Goal: Task Accomplishment & Management: Manage account settings

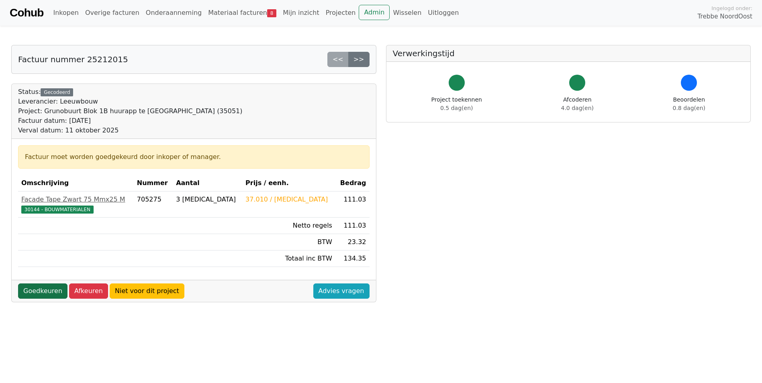
click at [47, 292] on link "Goedkeuren" at bounding box center [42, 291] width 49 height 15
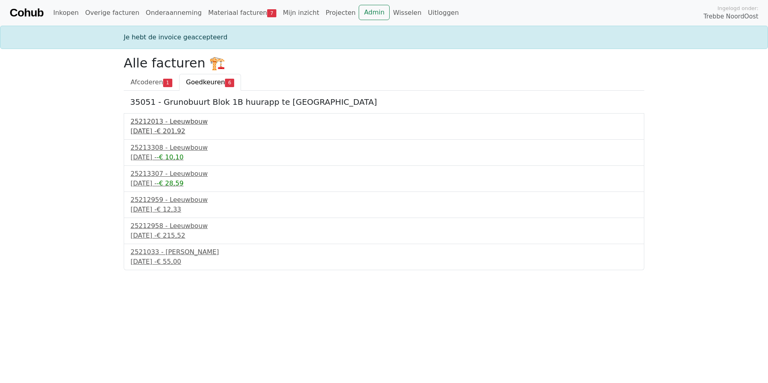
click at [171, 127] on div "11 september 2025 - € 201,92" at bounding box center [384, 132] width 507 height 10
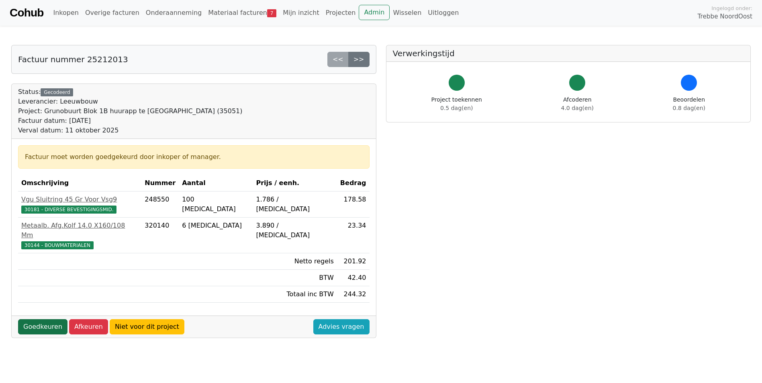
click at [49, 319] on link "Goedkeuren" at bounding box center [42, 326] width 49 height 15
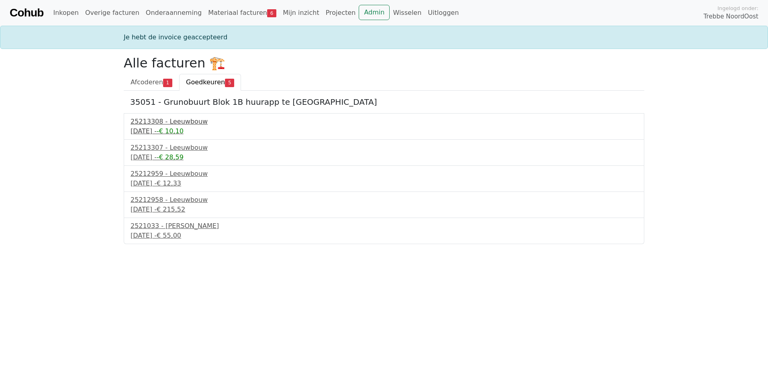
click at [172, 128] on div "15 september 2025 - -€ 10,10" at bounding box center [384, 132] width 507 height 10
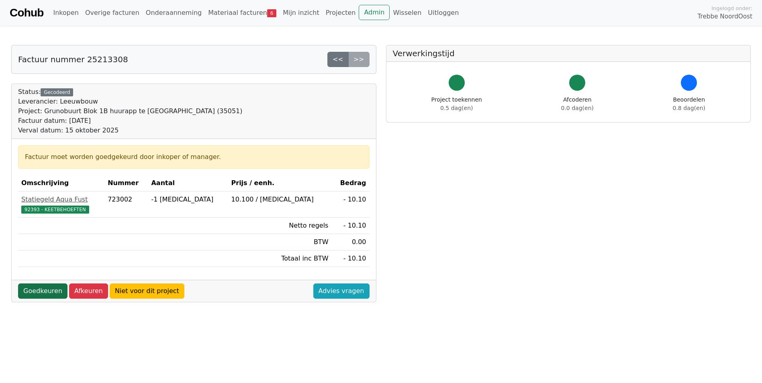
click at [38, 293] on link "Goedkeuren" at bounding box center [42, 291] width 49 height 15
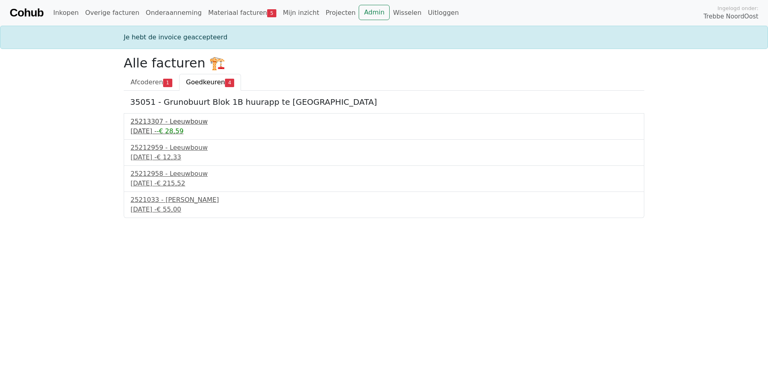
click at [155, 127] on div "[DATE] - -€ 28,59" at bounding box center [384, 132] width 507 height 10
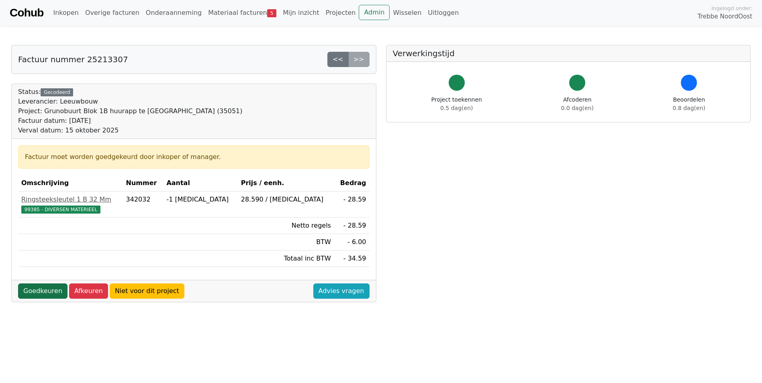
click at [39, 287] on link "Goedkeuren" at bounding box center [42, 291] width 49 height 15
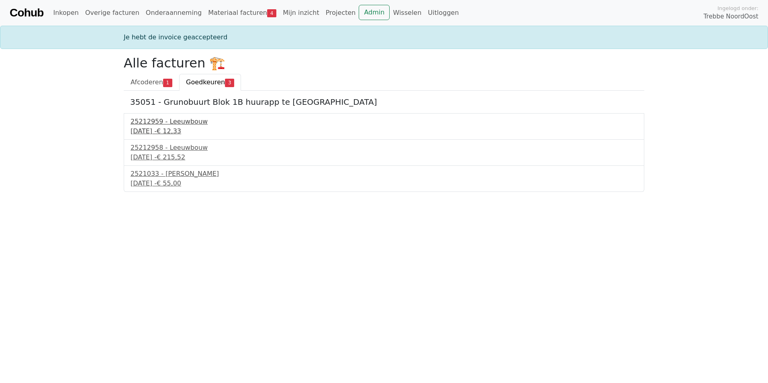
click at [184, 127] on div "15 september 2025 - € 12,33" at bounding box center [384, 132] width 507 height 10
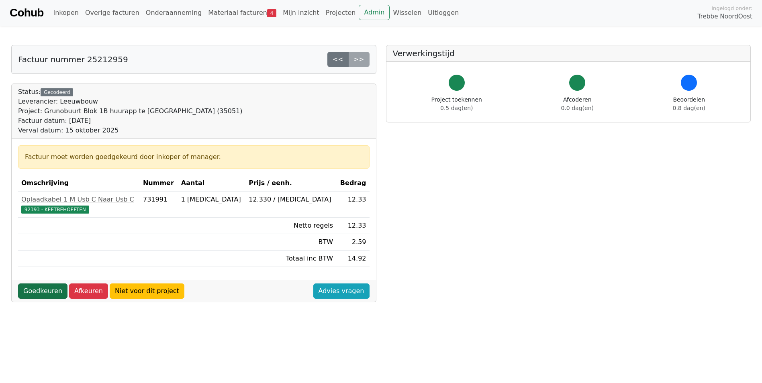
click at [36, 296] on link "Goedkeuren" at bounding box center [42, 291] width 49 height 15
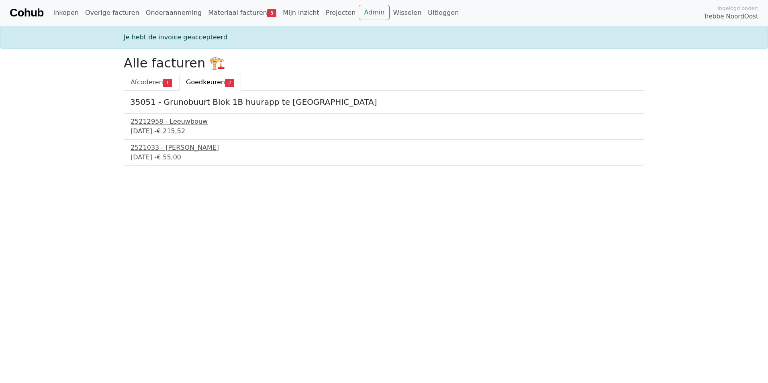
click at [159, 125] on div "25212958 - Leeuwbouw" at bounding box center [384, 122] width 507 height 10
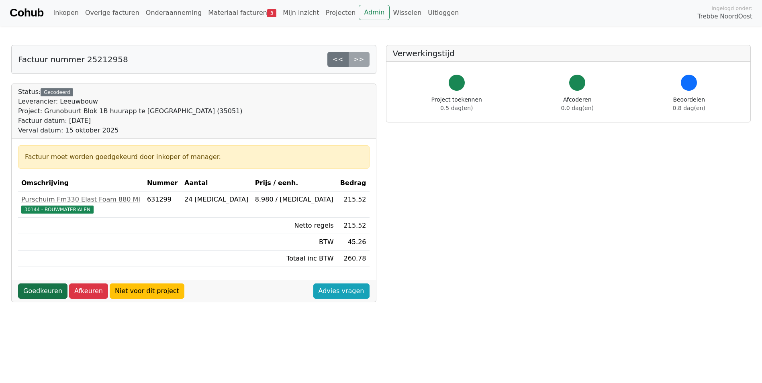
click at [37, 294] on link "Goedkeuren" at bounding box center [42, 291] width 49 height 15
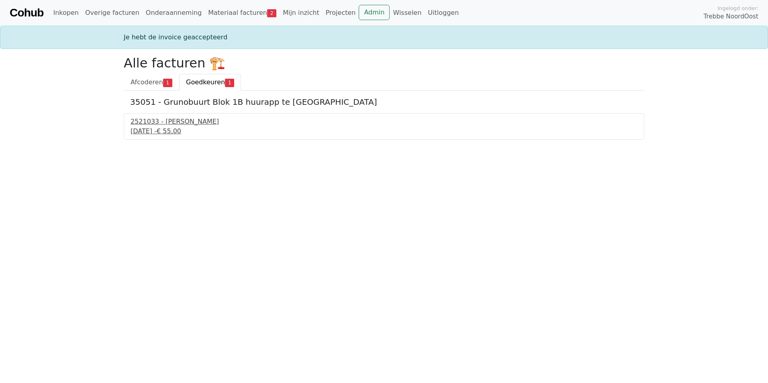
click at [165, 127] on div "15 september 2025 - € 55,00" at bounding box center [384, 132] width 507 height 10
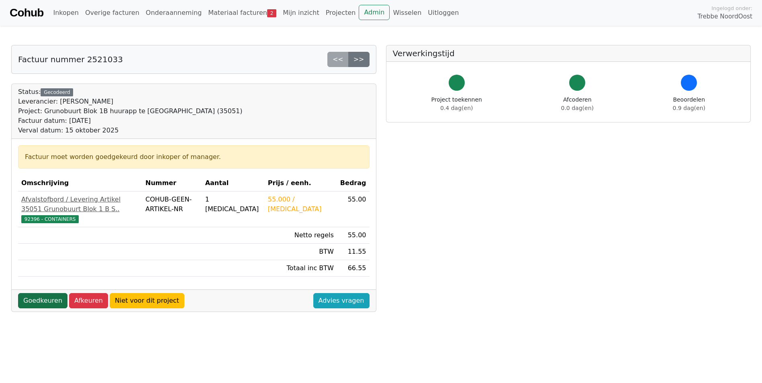
click at [38, 308] on link "Goedkeuren" at bounding box center [42, 300] width 49 height 15
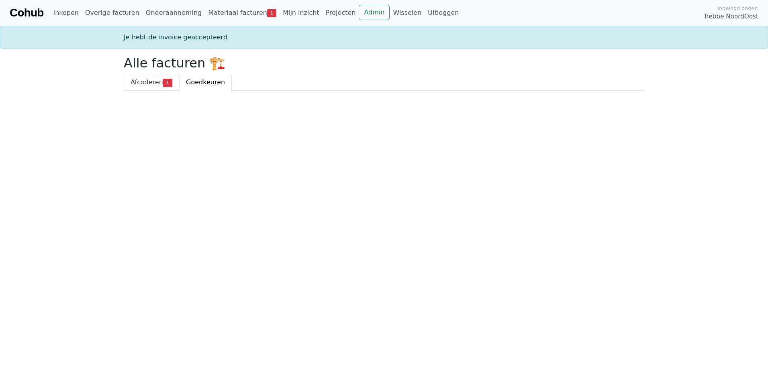
click at [151, 78] on span "Afcoderen" at bounding box center [147, 82] width 33 height 8
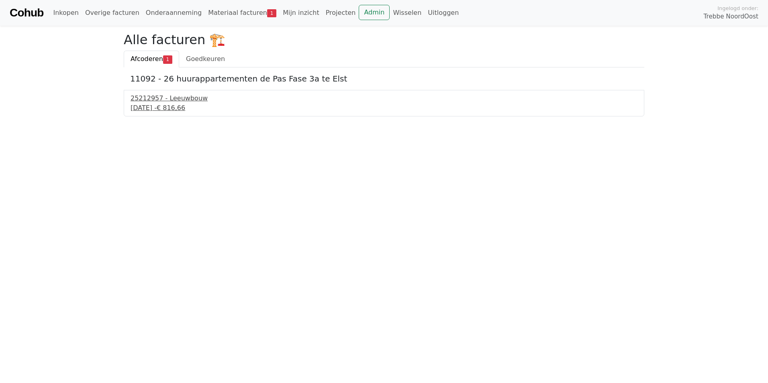
click at [154, 109] on div "[DATE] - € 816,66" at bounding box center [384, 108] width 507 height 10
click at [186, 57] on span "Goedkeuren" at bounding box center [205, 59] width 39 height 8
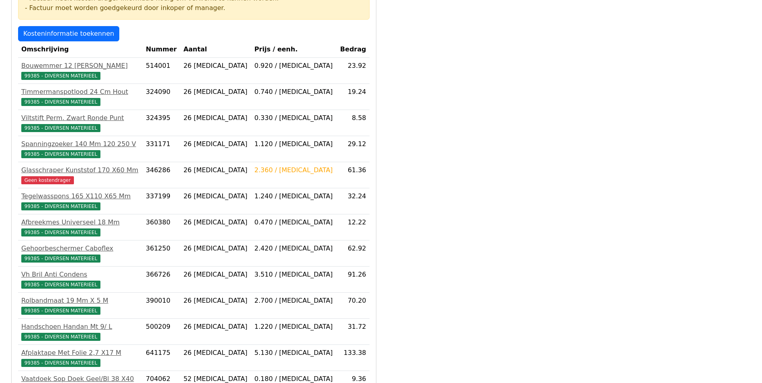
scroll to position [161, 0]
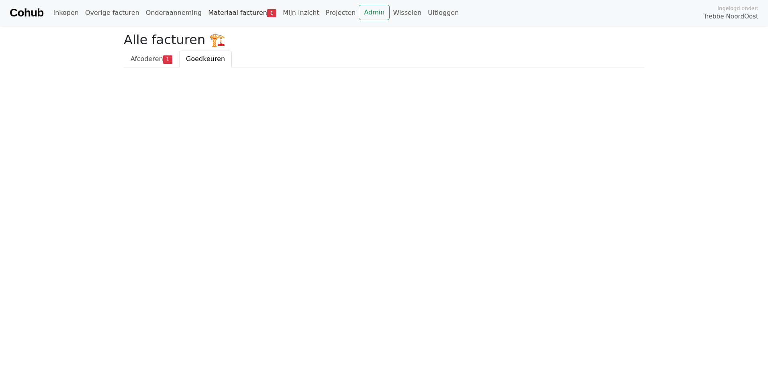
click at [224, 14] on link "Materiaal facturen 1" at bounding box center [242, 13] width 75 height 16
click at [232, 12] on link "Materiaal facturen 1" at bounding box center [242, 13] width 75 height 16
